Goal: Task Accomplishment & Management: Use online tool/utility

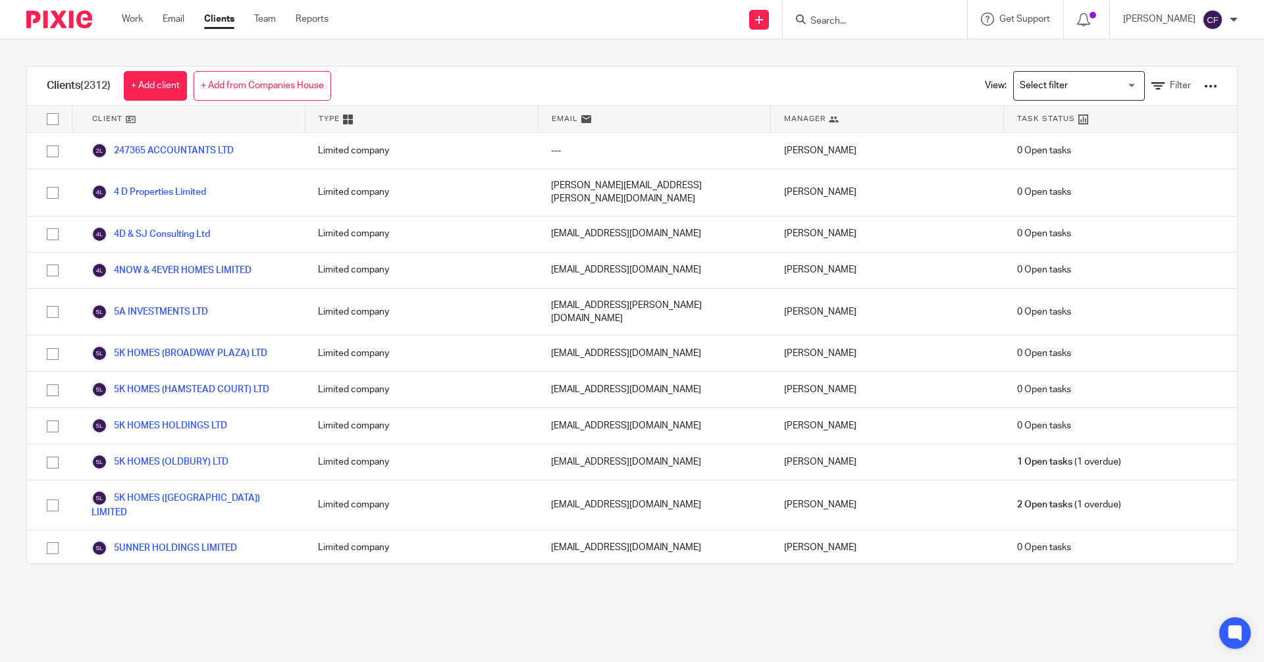
click at [831, 22] on input "Search" at bounding box center [868, 22] width 118 height 12
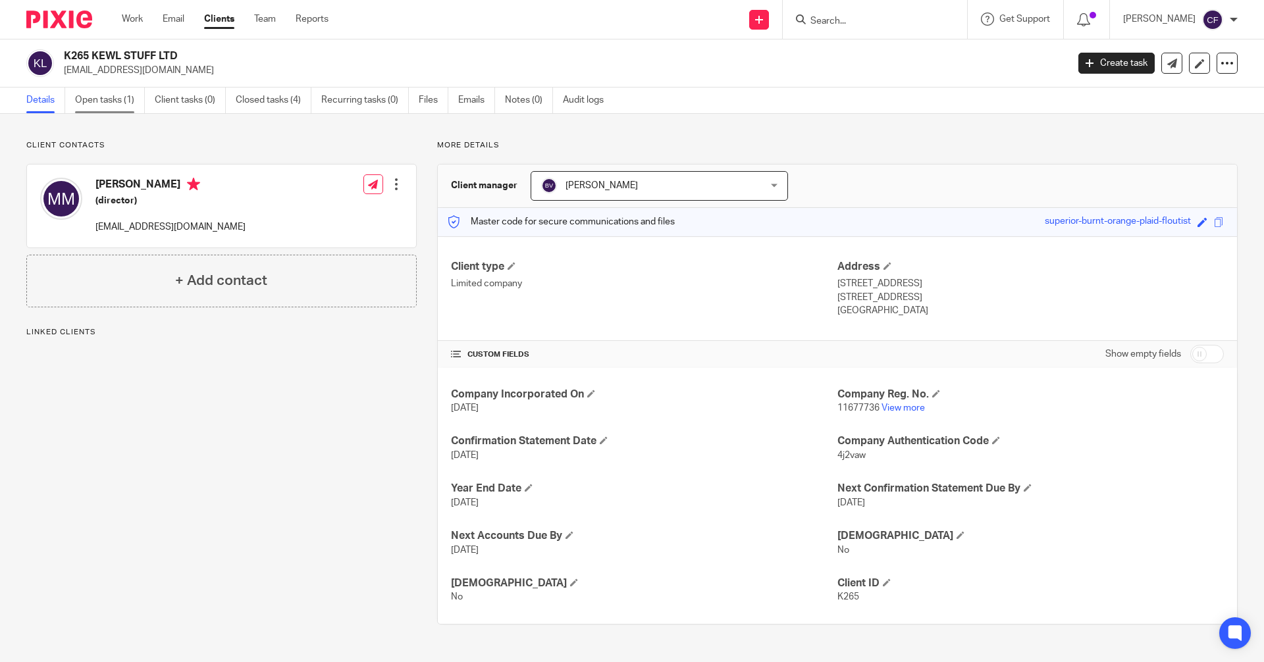
click at [107, 100] on link "Open tasks (1)" at bounding box center [110, 101] width 70 height 26
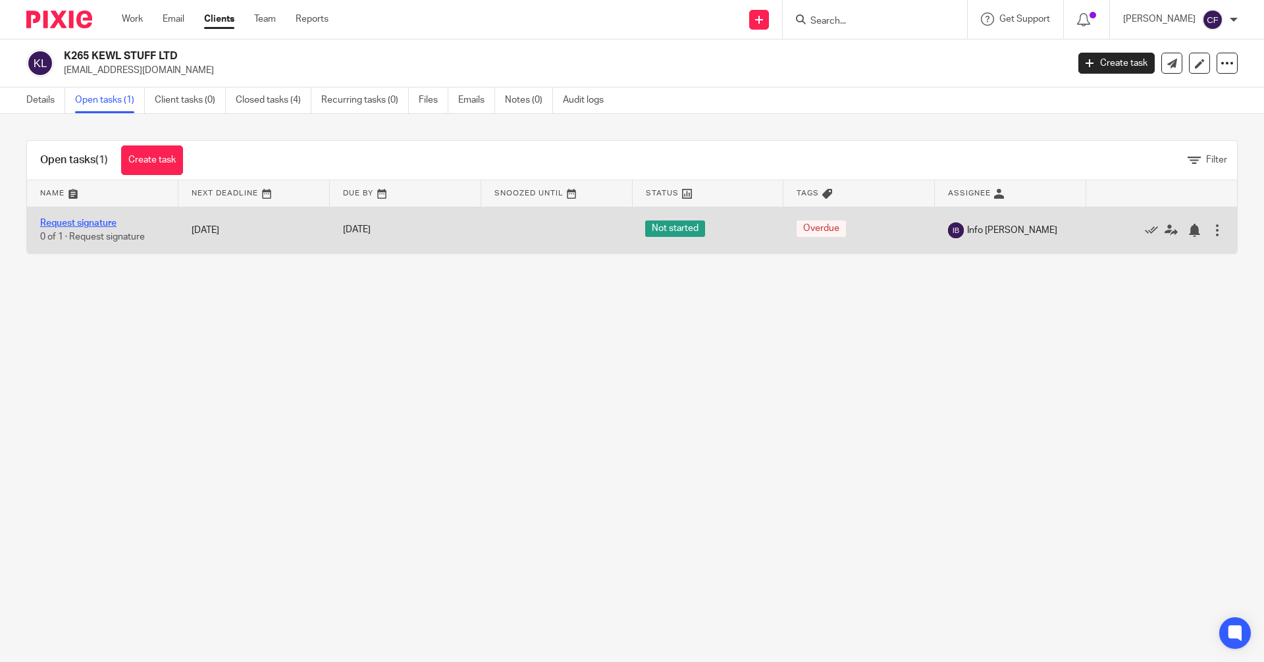
click at [95, 218] on link "Request signature" at bounding box center [78, 222] width 76 height 9
